Goal: Information Seeking & Learning: Learn about a topic

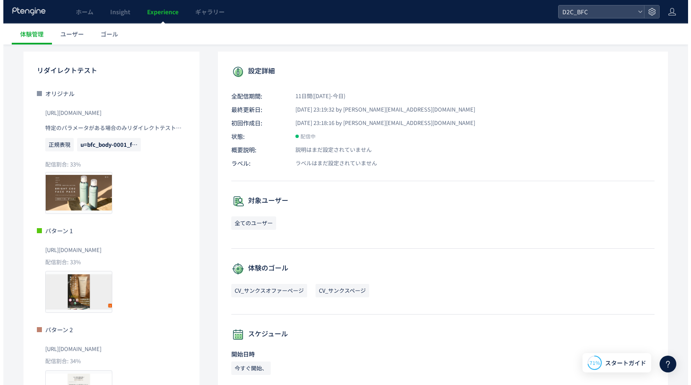
scroll to position [72, 0]
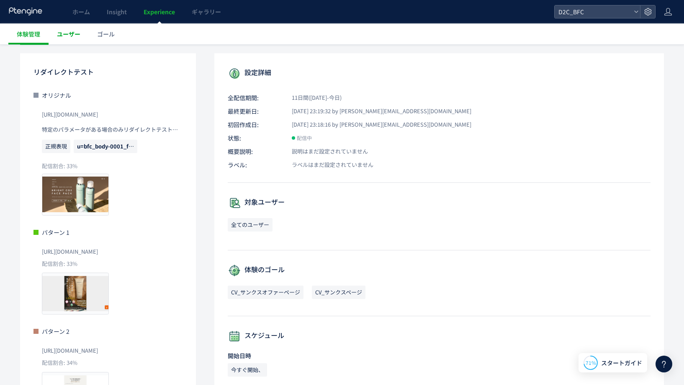
click at [77, 35] on span "ユーザー" at bounding box center [68, 34] width 23 height 8
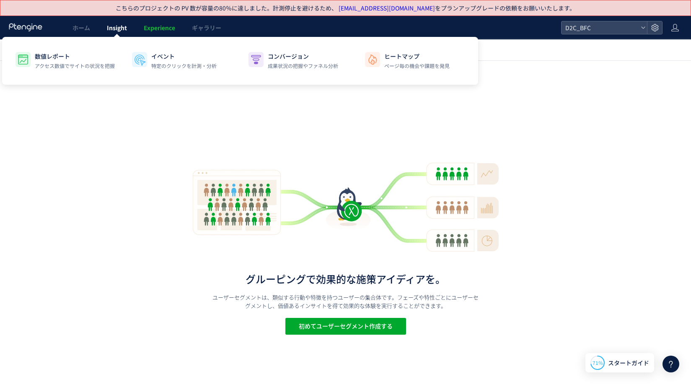
click at [112, 25] on div at bounding box center [345, 192] width 691 height 385
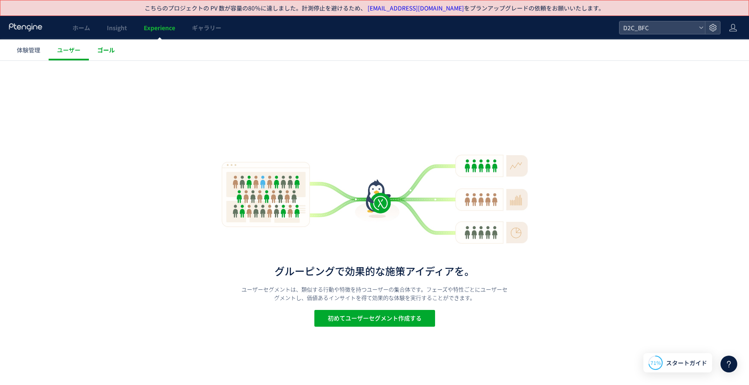
click at [113, 56] on link "ゴール" at bounding box center [106, 49] width 34 height 21
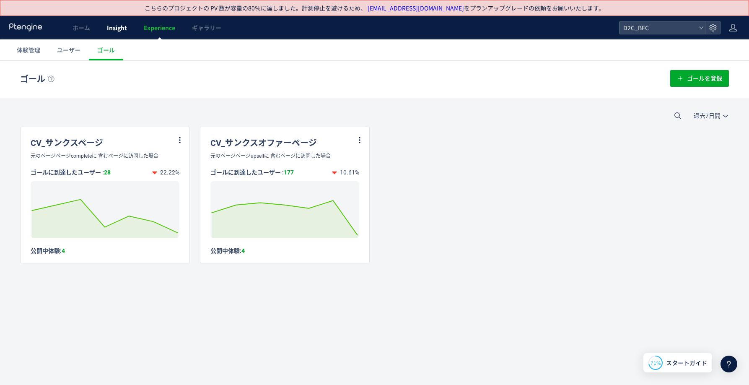
click at [132, 30] on link "Insight" at bounding box center [116, 27] width 37 height 23
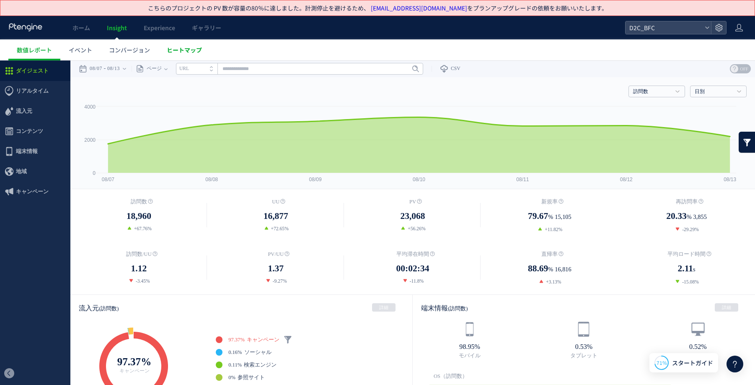
click at [175, 52] on span "ヒートマップ" at bounding box center [184, 50] width 35 height 8
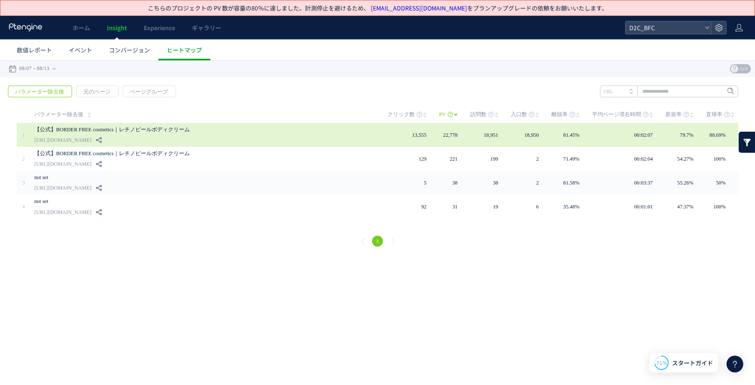
click at [183, 132] on link "【公式】BORDER FREE cosmetics｜レチノピールボディクリーム" at bounding box center [189, 129] width 310 height 10
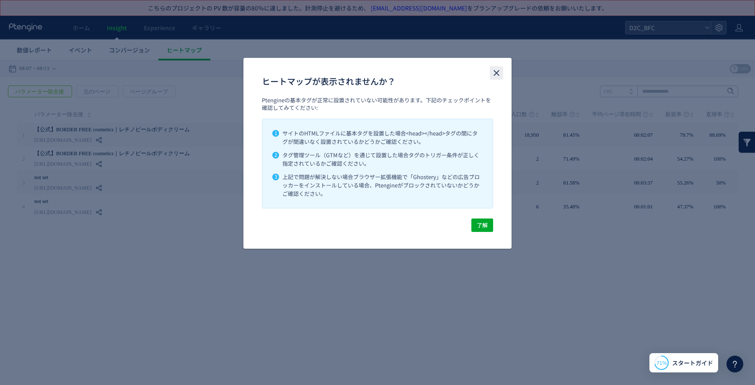
click at [500, 73] on icon "close" at bounding box center [496, 73] width 10 height 10
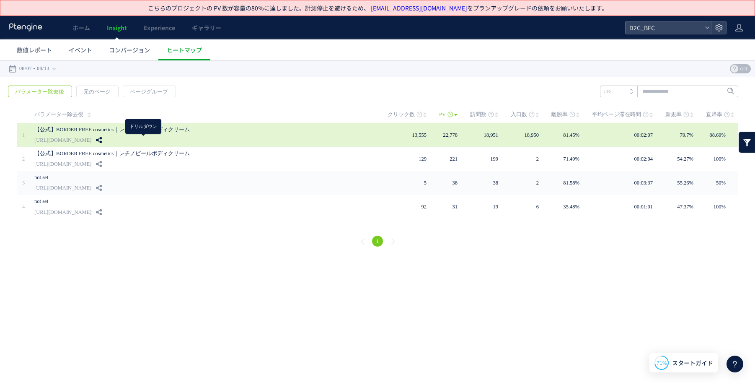
click at [102, 141] on use at bounding box center [99, 140] width 6 height 6
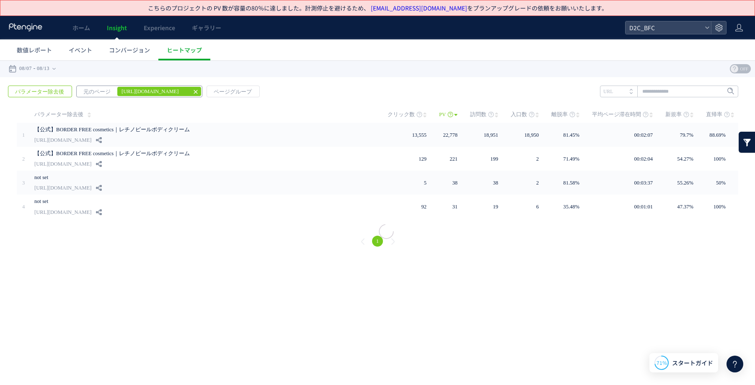
click at [167, 90] on em "[URL][DOMAIN_NAME]" at bounding box center [152, 92] width 71 height 10
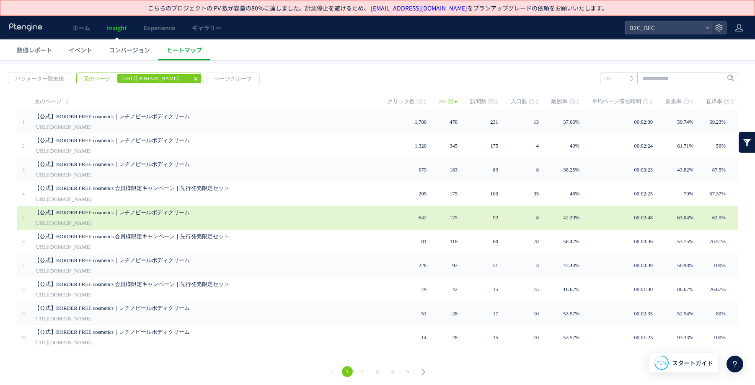
scroll to position [13, 0]
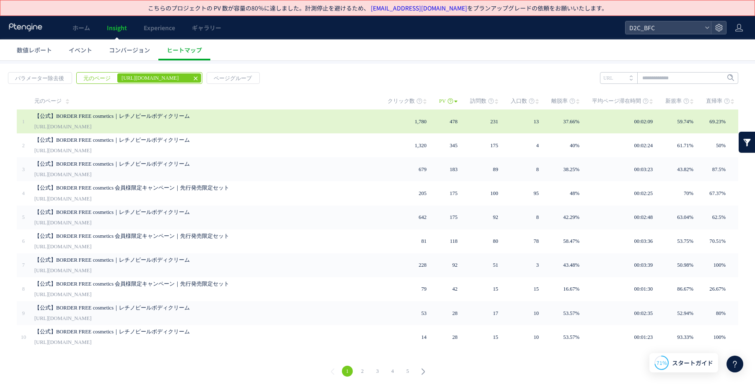
click at [207, 119] on link "【公式】BORDER FREE cosmetics｜レチノピールボディクリーム" at bounding box center [189, 116] width 310 height 10
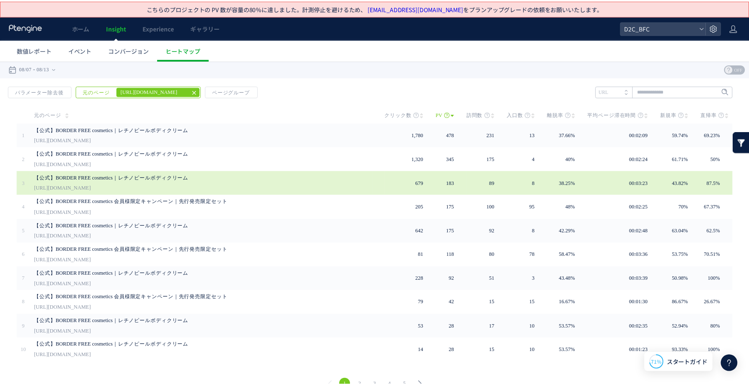
scroll to position [12, 0]
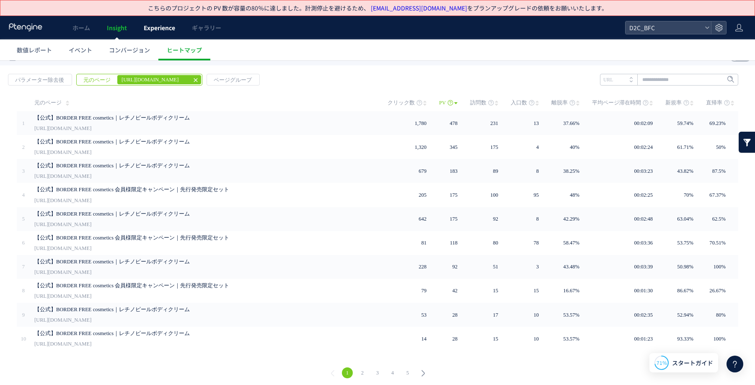
click at [144, 30] on span "Experience" at bounding box center [159, 27] width 31 height 8
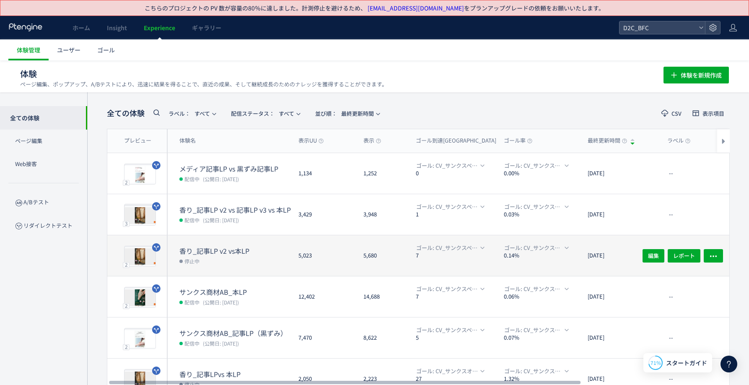
scroll to position [0, 2]
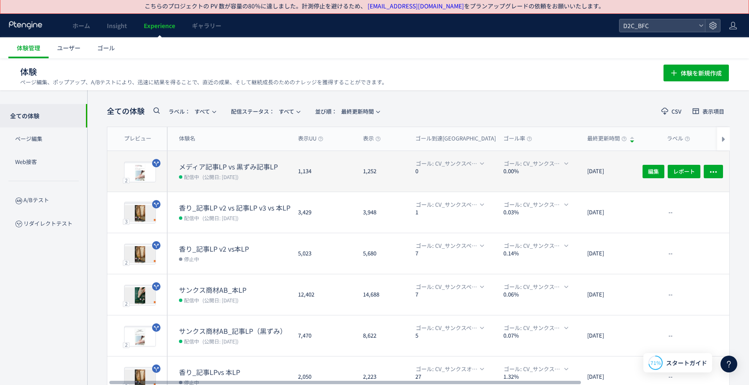
click at [288, 173] on dd "配信中 (公開日: [DATE])" at bounding box center [235, 176] width 112 height 11
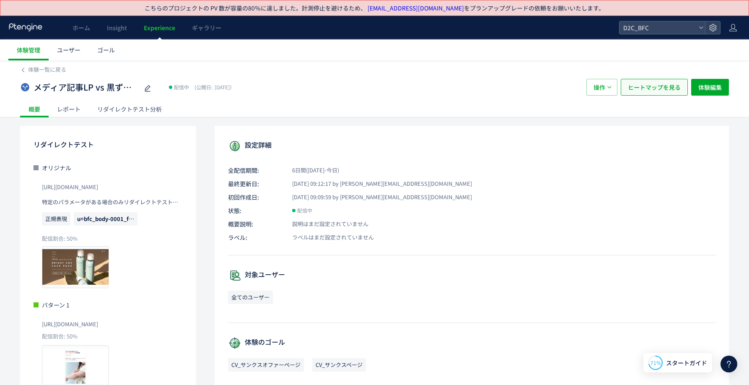
click at [645, 92] on span "ヒートマップを見る" at bounding box center [654, 87] width 53 height 17
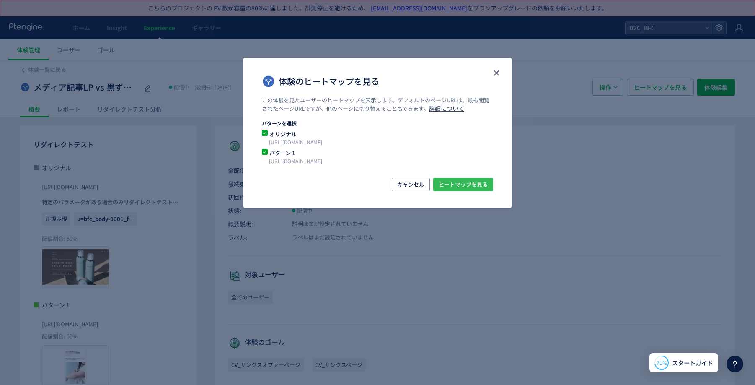
click at [469, 185] on span "ヒートマップを見る" at bounding box center [463, 184] width 49 height 13
click at [263, 134] on span "体験のヒートマップを見る" at bounding box center [265, 133] width 6 height 6
click at [472, 183] on span "ヒートマップを見る" at bounding box center [463, 184] width 49 height 13
click at [496, 72] on icon "close" at bounding box center [496, 73] width 10 height 10
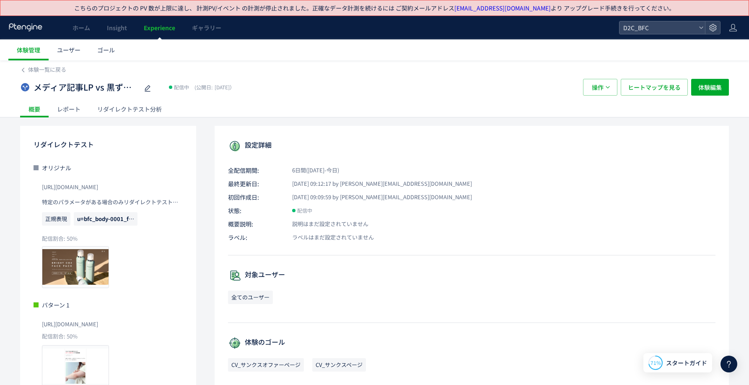
click at [34, 64] on div "体験一覧に戻る" at bounding box center [374, 66] width 708 height 13
click at [34, 70] on span "体験一覧に戻る" at bounding box center [47, 69] width 38 height 8
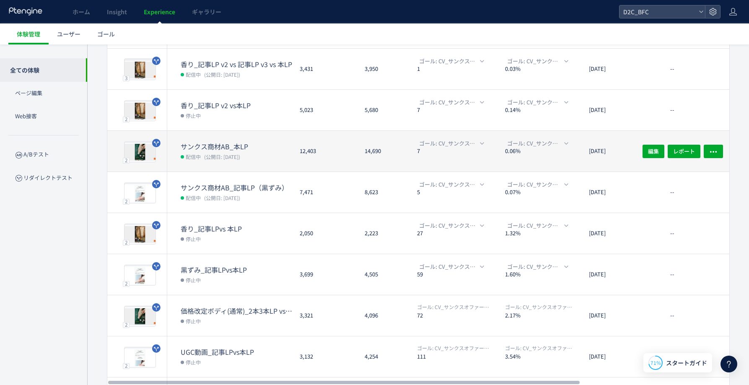
scroll to position [210, 0]
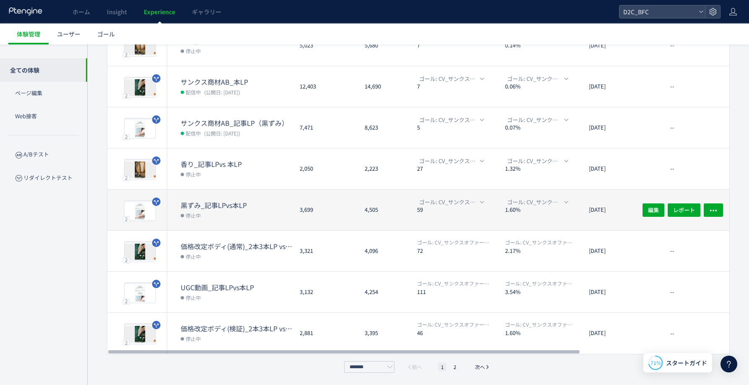
click at [213, 200] on dt "黒ずみ_記事LPvs本LP" at bounding box center [237, 205] width 112 height 10
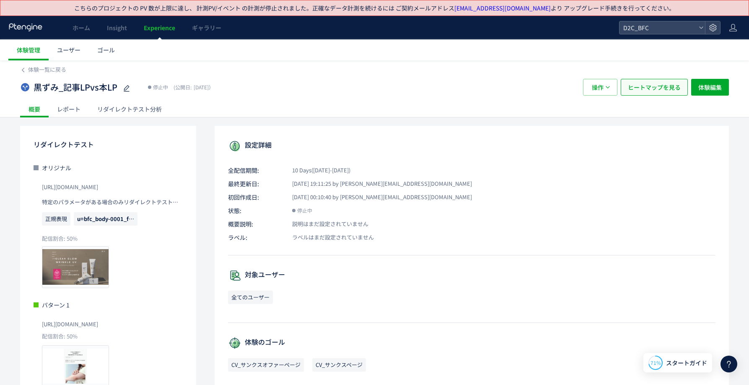
click at [649, 85] on span "ヒートマップを見る" at bounding box center [654, 87] width 53 height 17
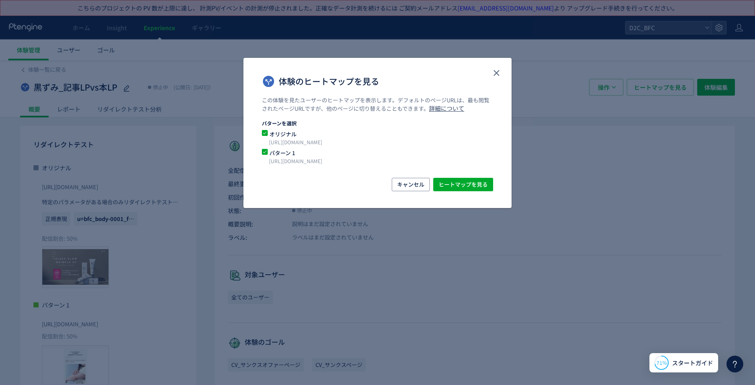
click at [288, 134] on span "オリジナル" at bounding box center [372, 134] width 209 height 8
click at [489, 181] on button "ヒートマップを見る" at bounding box center [463, 184] width 60 height 13
click at [496, 74] on icon "close" at bounding box center [496, 73] width 10 height 10
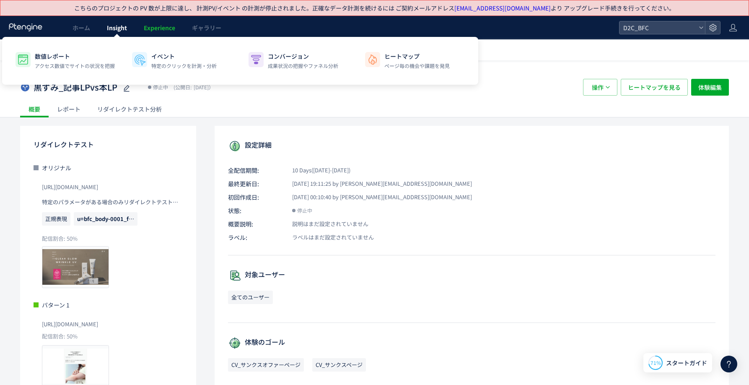
click at [114, 28] on span "Insight" at bounding box center [117, 27] width 20 height 8
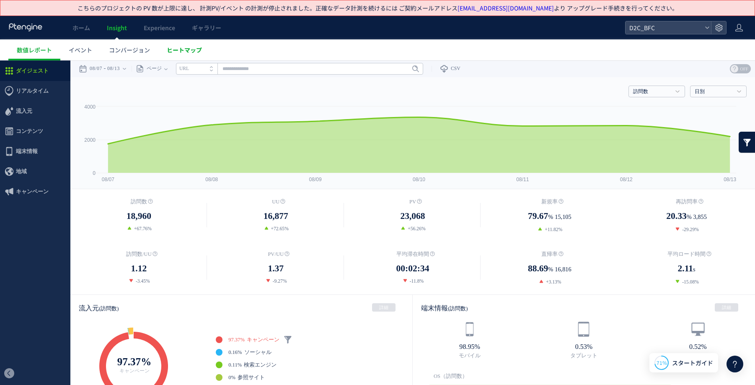
click at [188, 54] on span "ヒートマップ" at bounding box center [184, 50] width 35 height 8
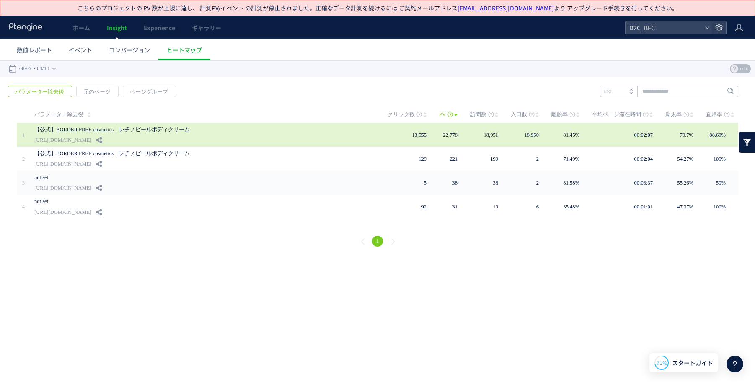
click at [136, 133] on link "【公式】BORDER FREE cosmetics｜レチノピールボディクリーム" at bounding box center [189, 129] width 310 height 10
